Goal: Find specific page/section: Find specific page/section

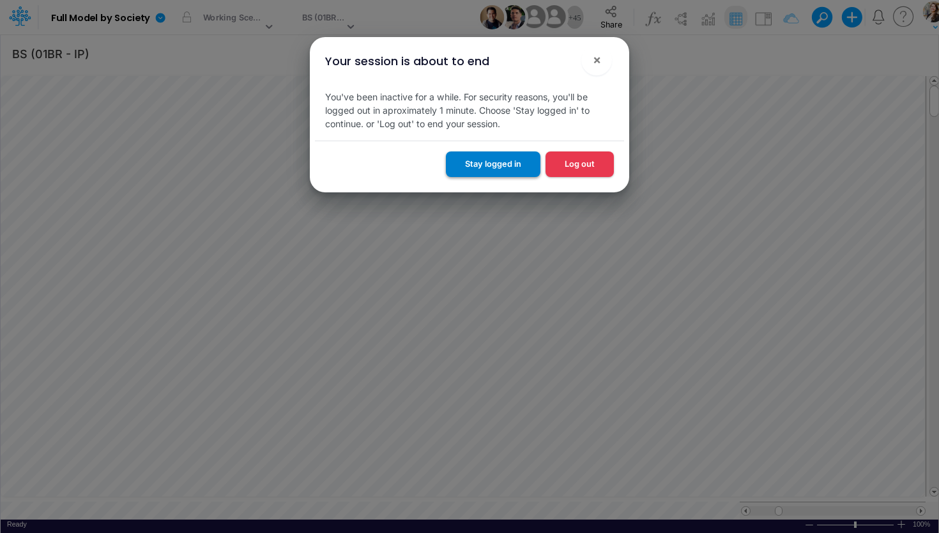
click at [502, 160] on button "Stay logged in" at bounding box center [493, 163] width 95 height 25
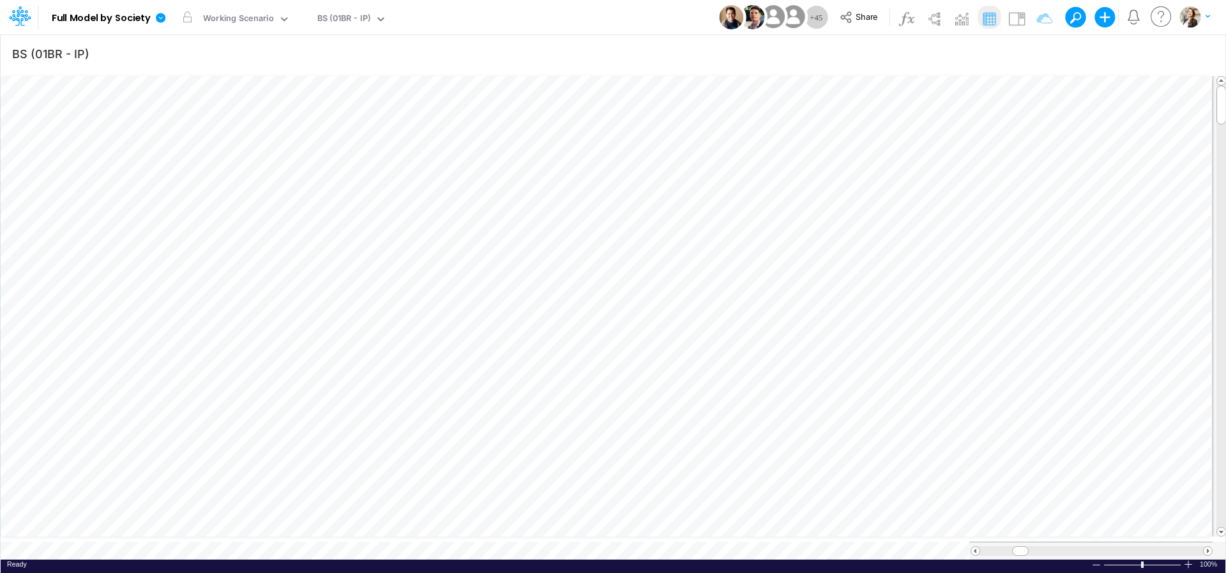
scroll to position [5, 39]
click at [611, 423] on icon "button" at bounding box center [611, 420] width 19 height 13
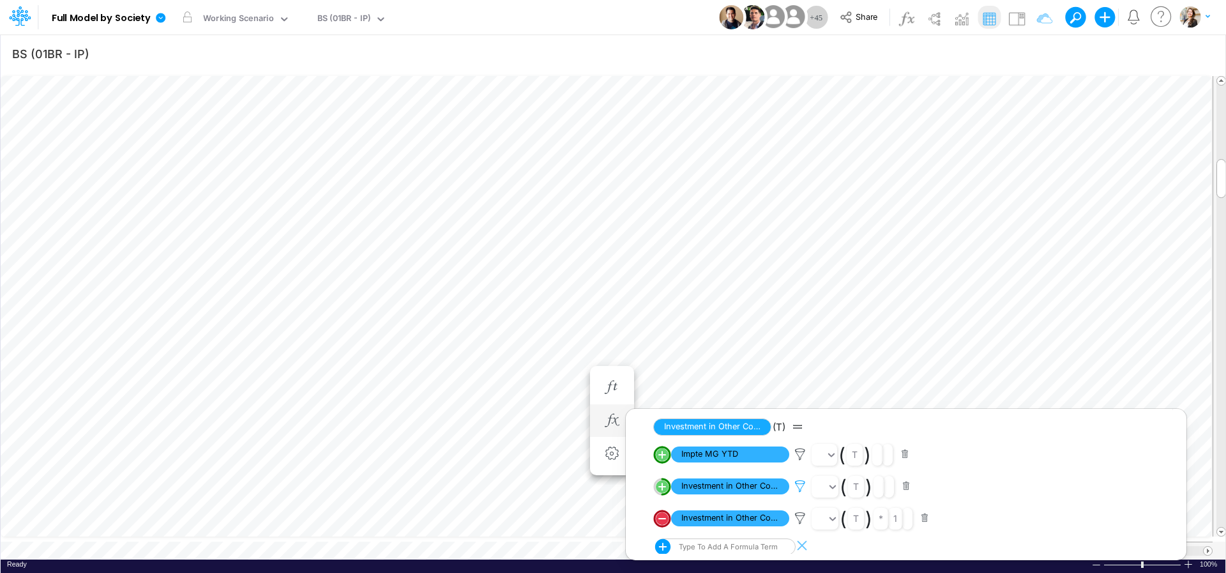
click at [802, 492] on icon at bounding box center [800, 486] width 19 height 13
click at [690, 237] on div at bounding box center [613, 289] width 1226 height 567
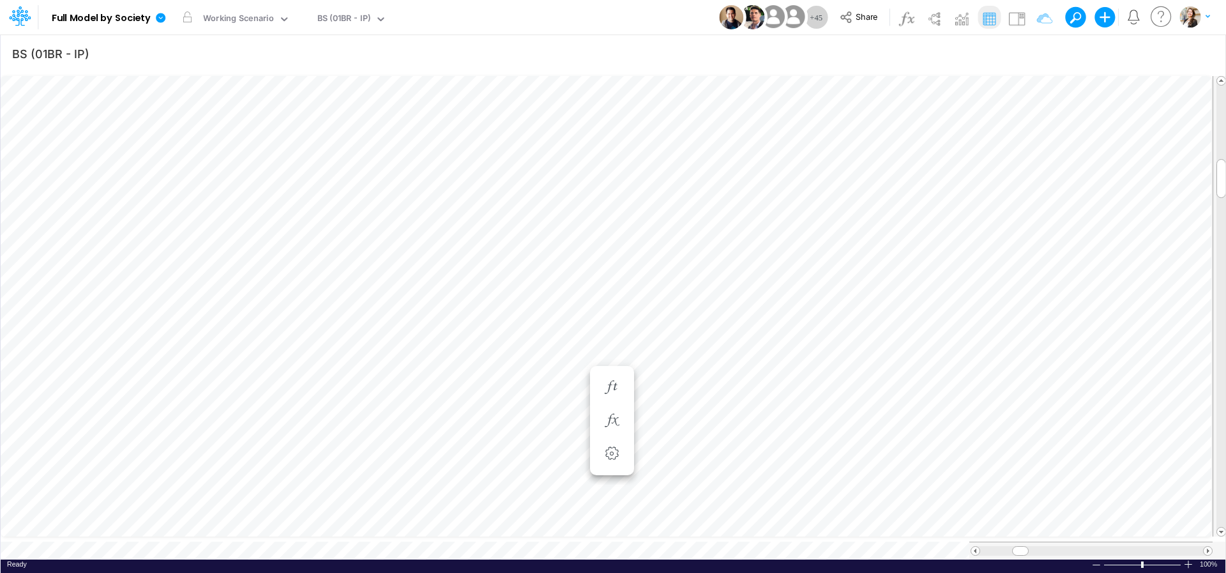
scroll to position [5, 40]
click at [360, 20] on div "BS (01BR - IP)" at bounding box center [344, 19] width 54 height 15
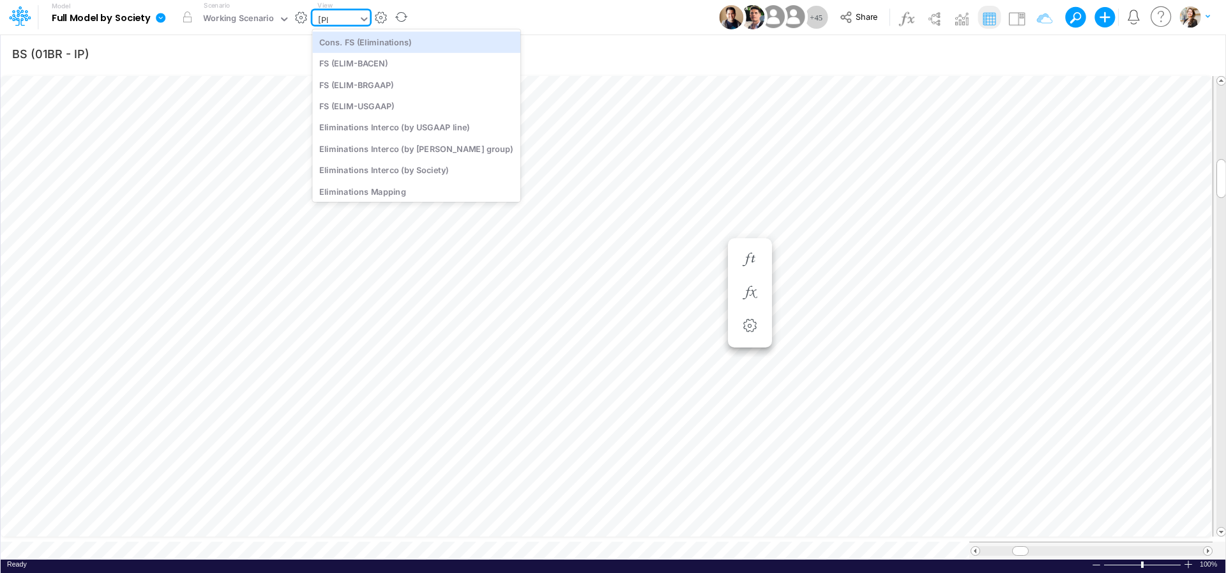
type input "elim"
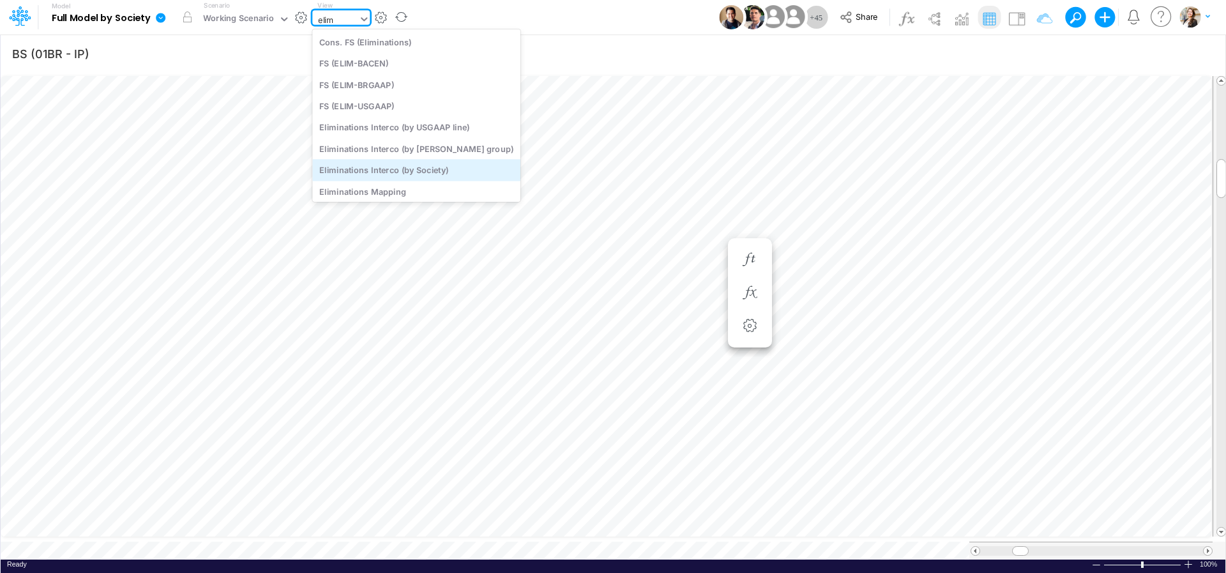
click at [360, 166] on div "Eliminations Interco (by Society)" at bounding box center [416, 170] width 208 height 21
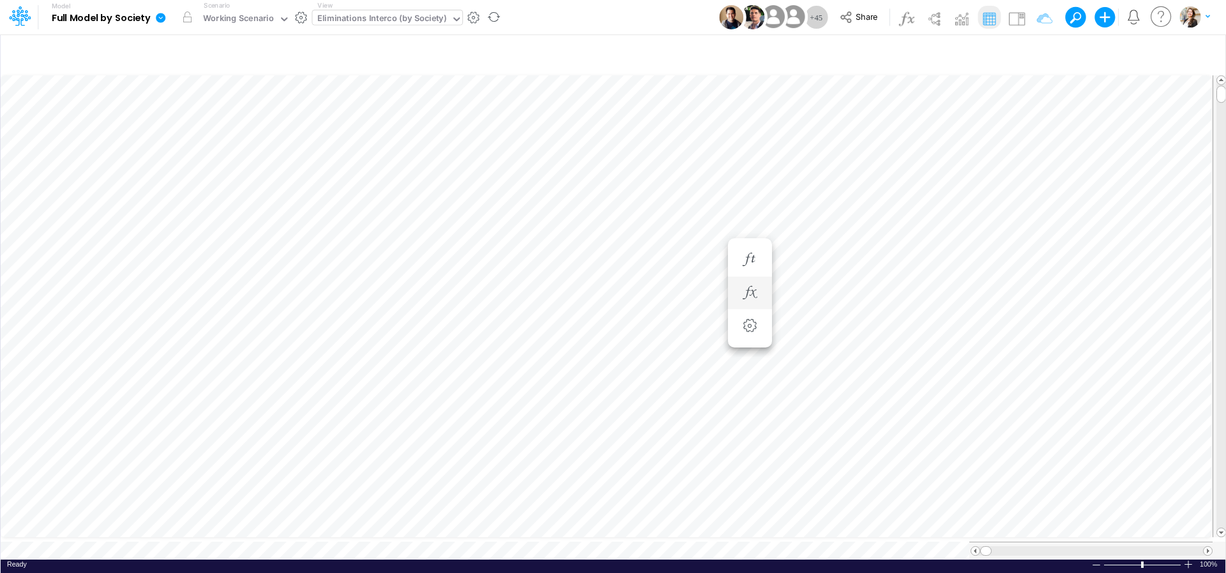
scroll to position [5, 3]
click at [938, 392] on icon "button" at bounding box center [1015, 394] width 19 height 13
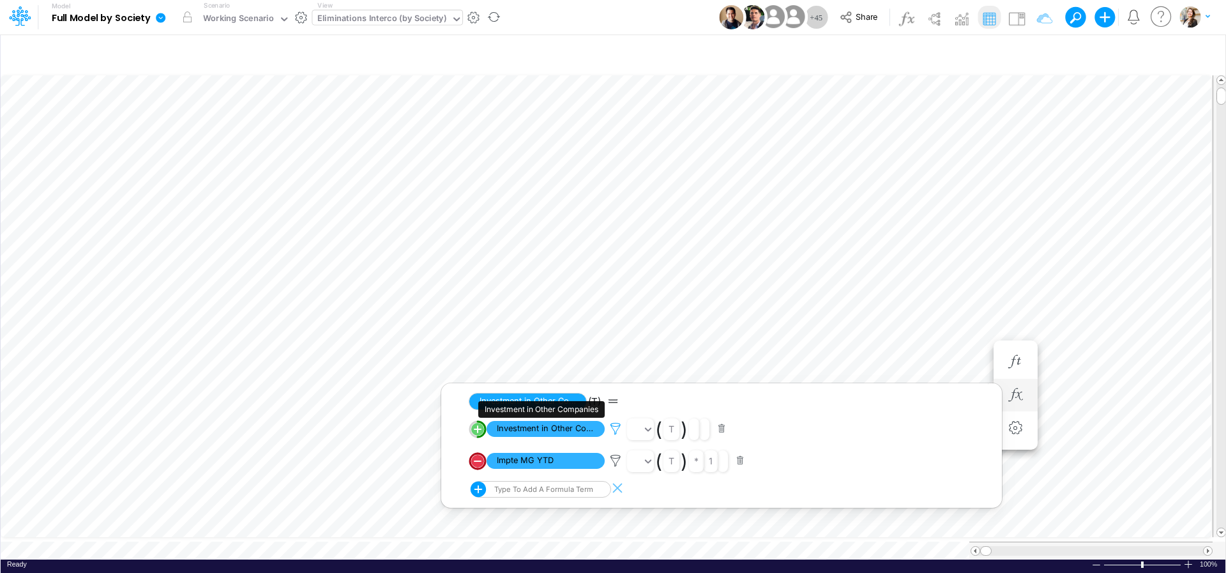
click at [618, 429] on icon at bounding box center [615, 428] width 19 height 13
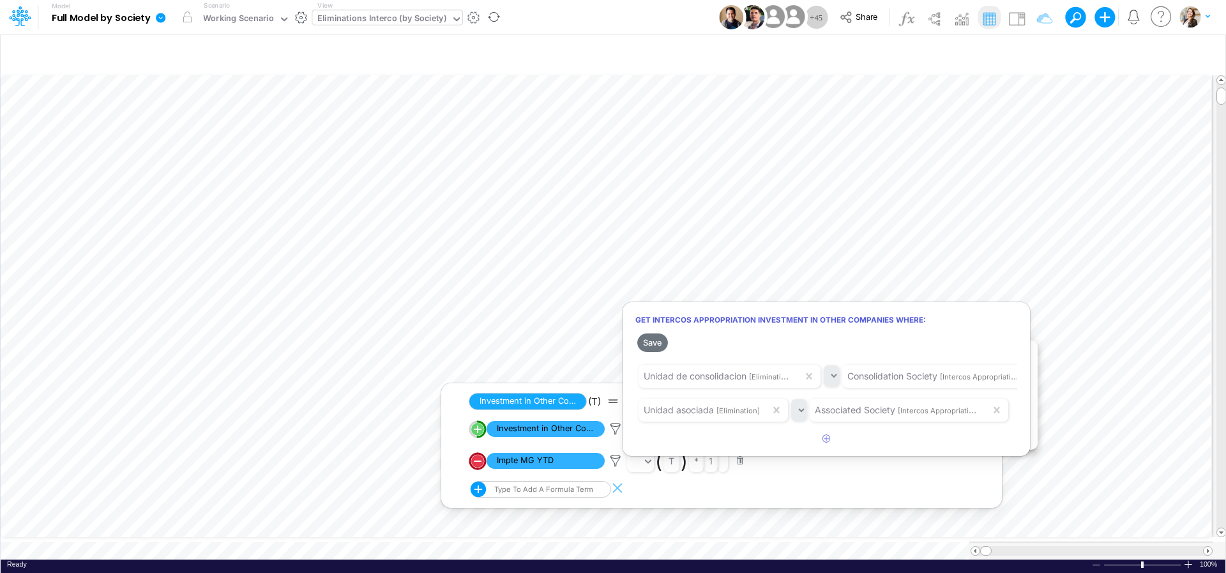
click at [782, 259] on div at bounding box center [613, 289] width 1226 height 567
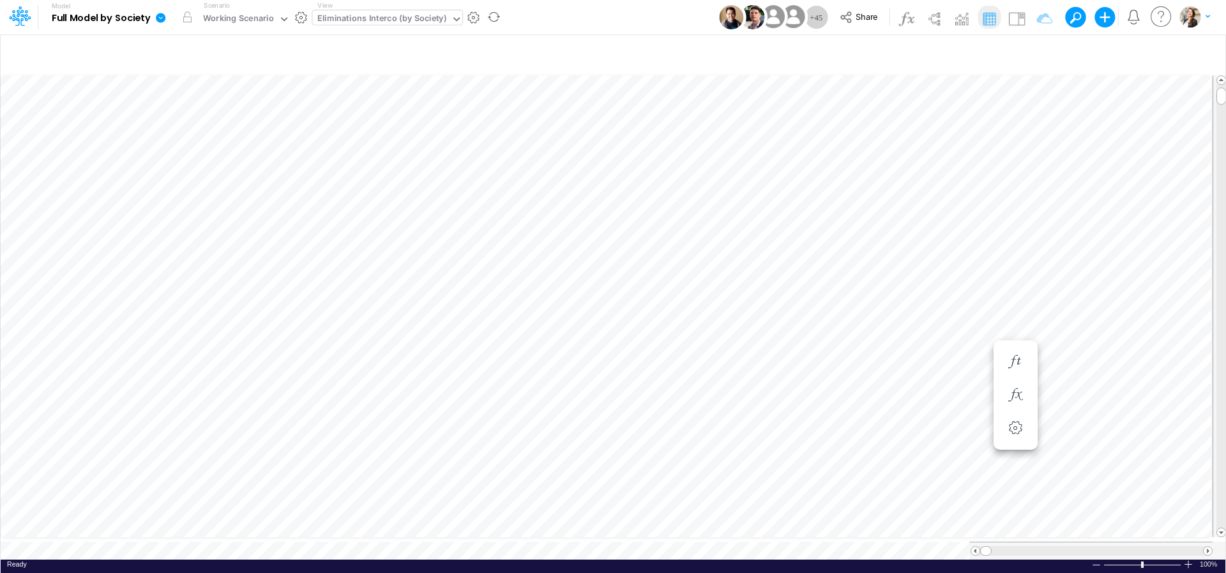
scroll to position [5, 3]
click at [938, 240] on icon "button" at bounding box center [1015, 241] width 19 height 13
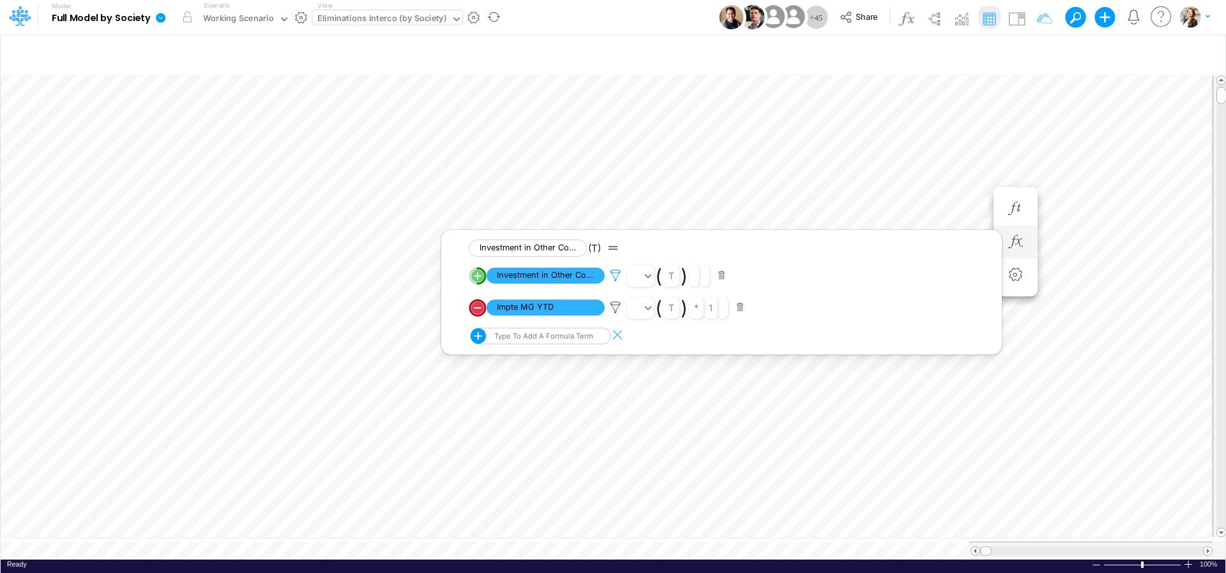
click at [616, 278] on icon at bounding box center [615, 275] width 19 height 13
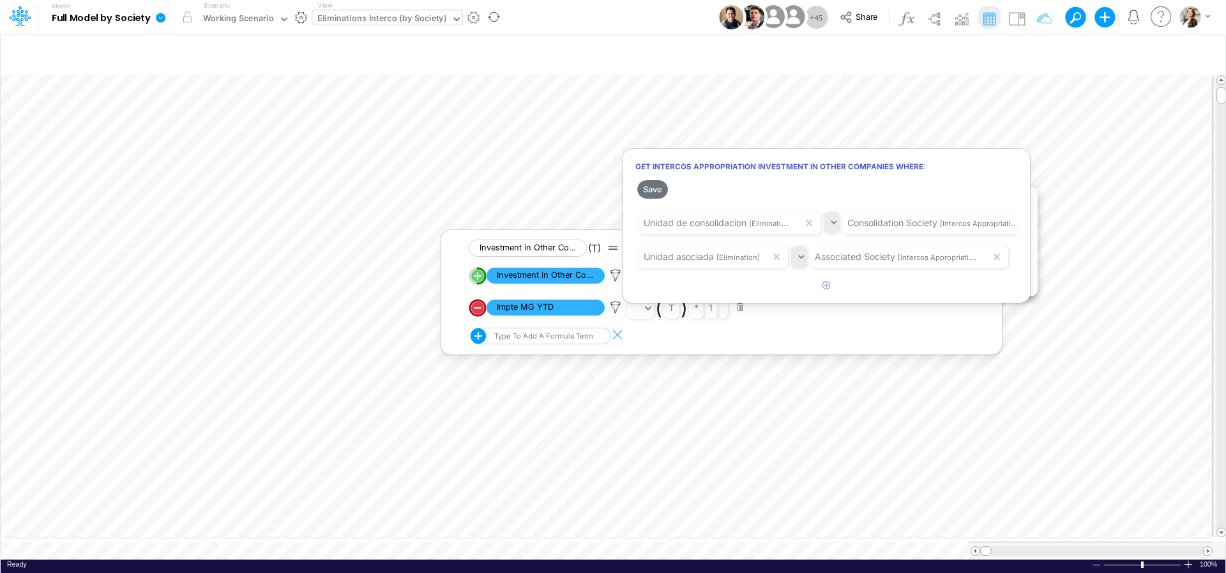
click at [723, 394] on div at bounding box center [613, 289] width 1226 height 567
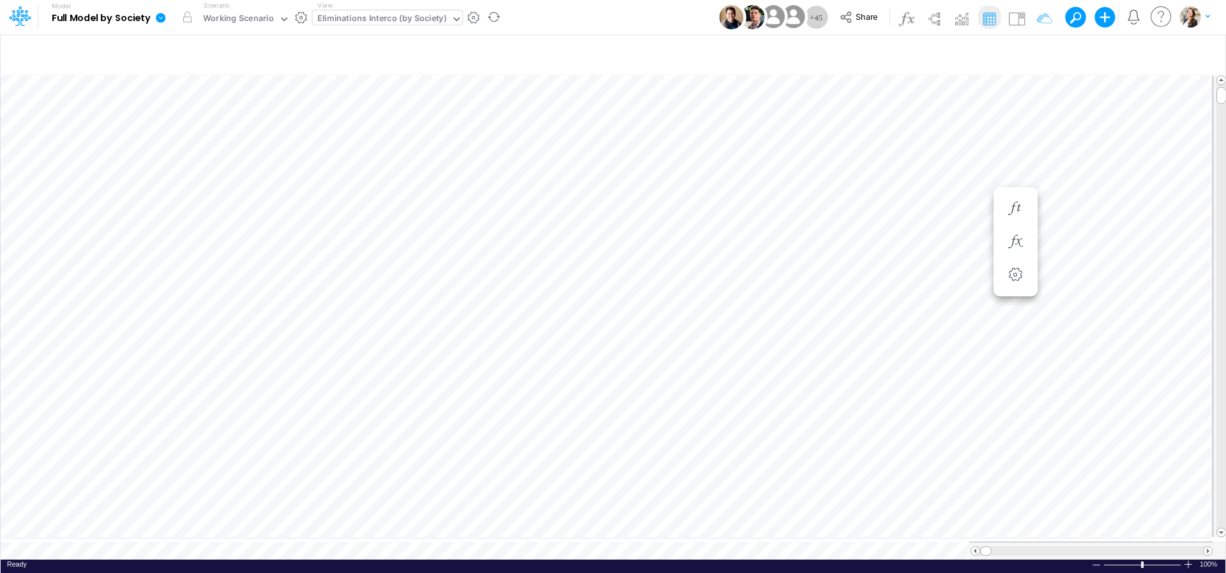
scroll to position [5, 3]
